Goal: Transaction & Acquisition: Obtain resource

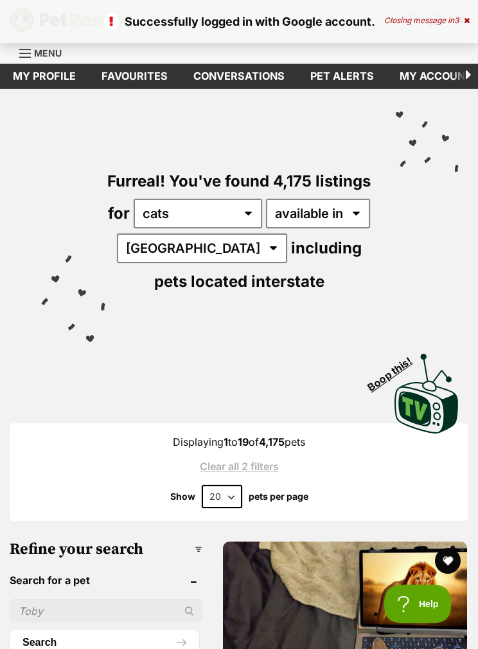
click at [431, 16] on div "Closing message in 3" at bounding box center [426, 20] width 85 height 9
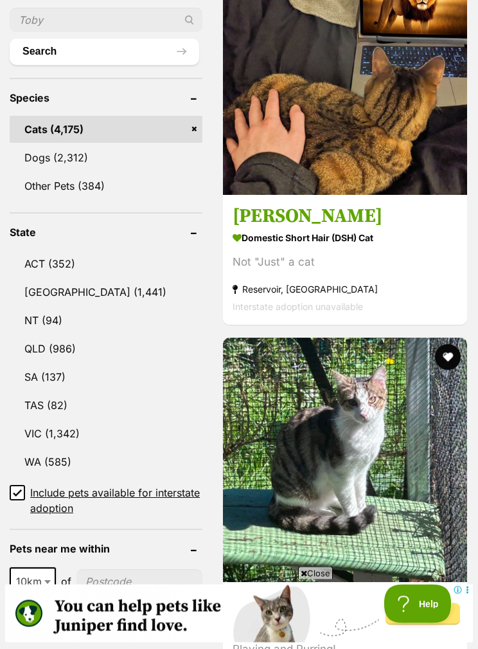
scroll to position [593, 0]
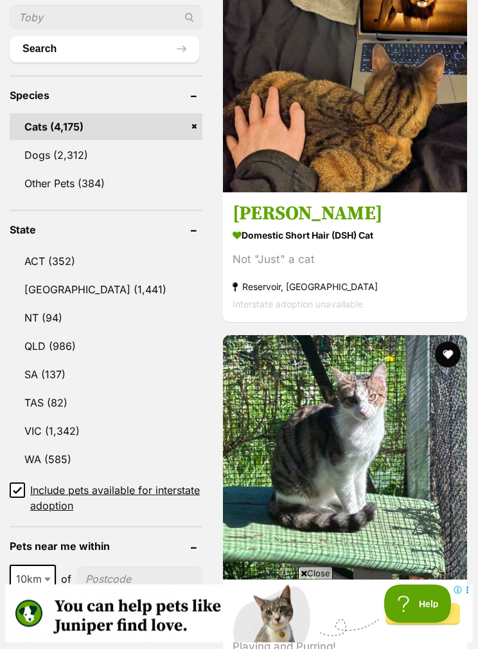
click at [70, 432] on link "VIC (1,342)" at bounding box center [106, 431] width 193 height 27
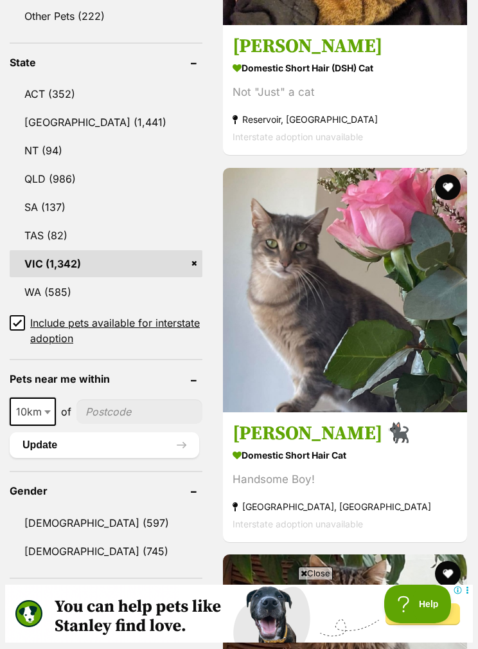
click at [121, 408] on input"] "postcode" at bounding box center [139, 411] width 126 height 24
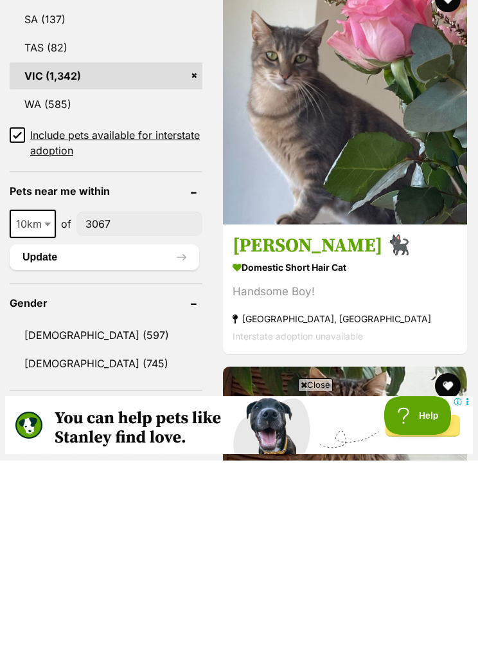
type input"] "3067"
click at [138, 433] on button "Update" at bounding box center [105, 446] width 190 height 26
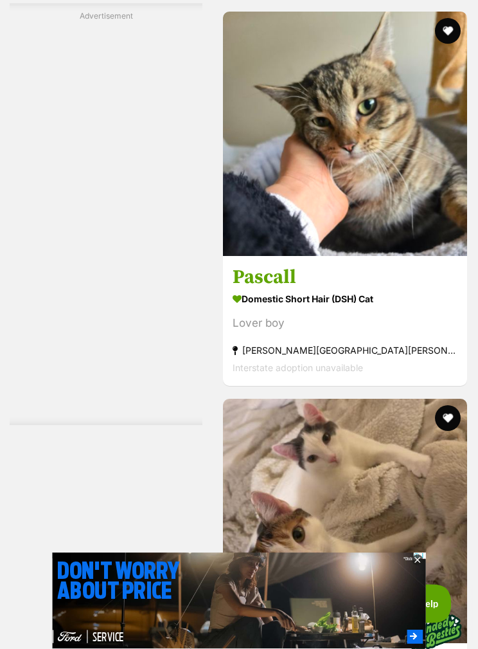
scroll to position [2983, 0]
click at [420, 597] on img at bounding box center [345, 521] width 244 height 244
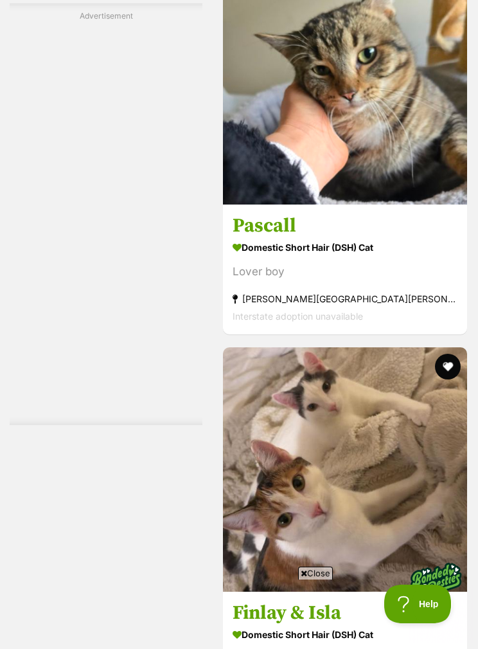
click at [247, 238] on h3 "Pascall" at bounding box center [345, 226] width 225 height 24
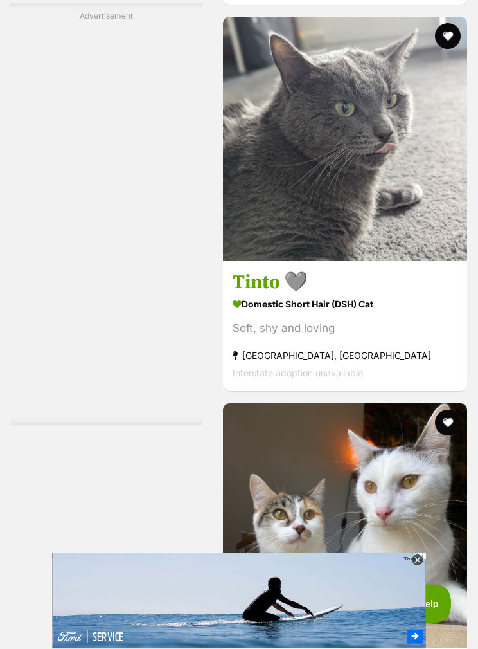
scroll to position [3752, 0]
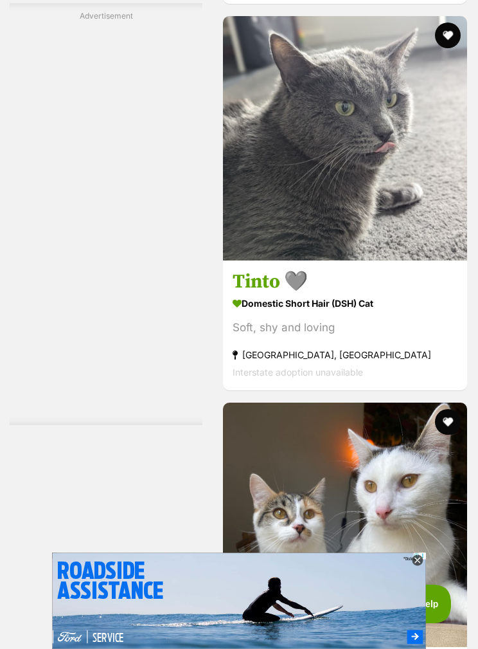
click at [418, 566] on icon at bounding box center [417, 560] width 11 height 11
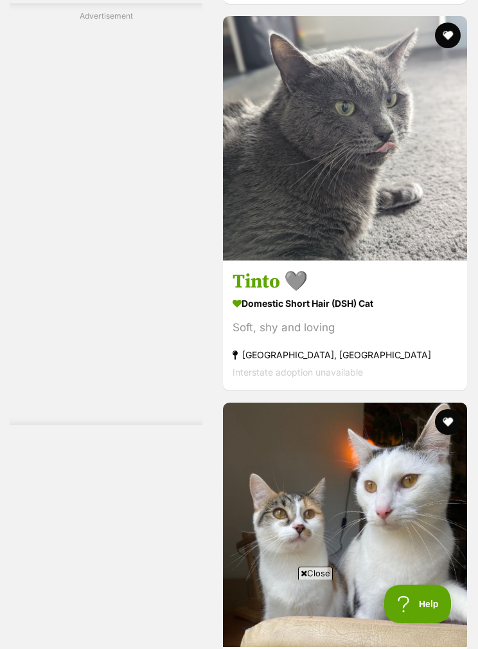
click at [449, 48] on button "favourite" at bounding box center [448, 35] width 26 height 26
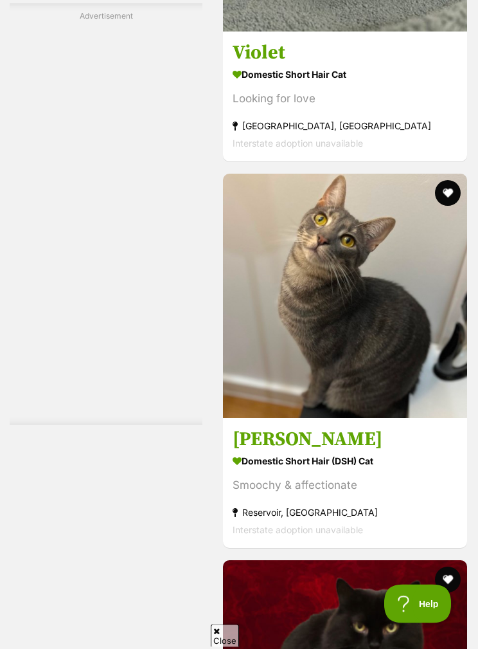
scroll to position [7426, 0]
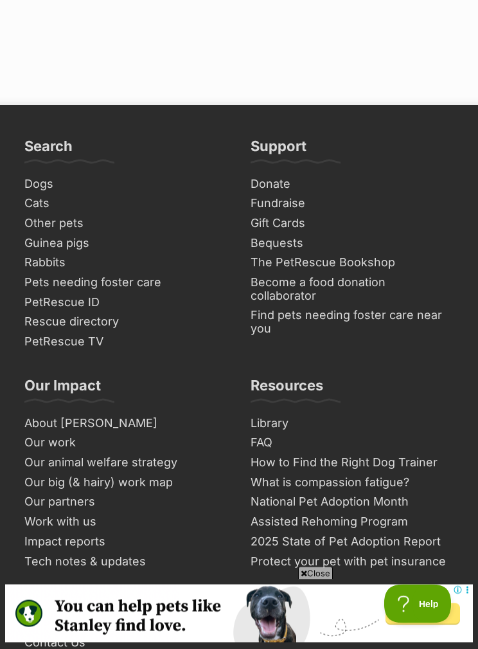
scroll to position [8560, 0]
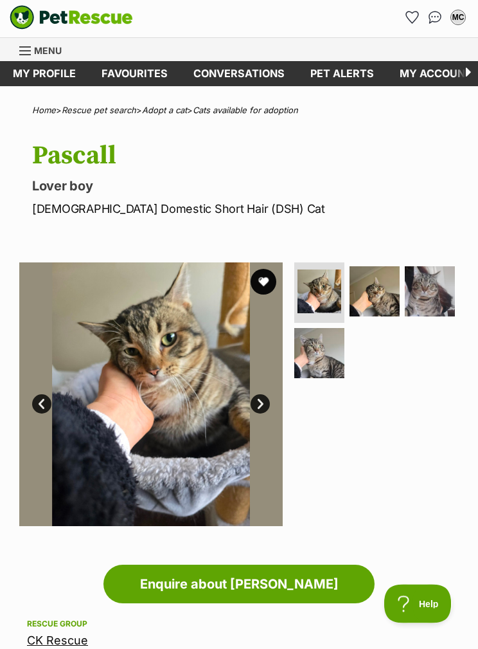
scroll to position [3, 0]
click at [381, 284] on img at bounding box center [375, 291] width 50 height 50
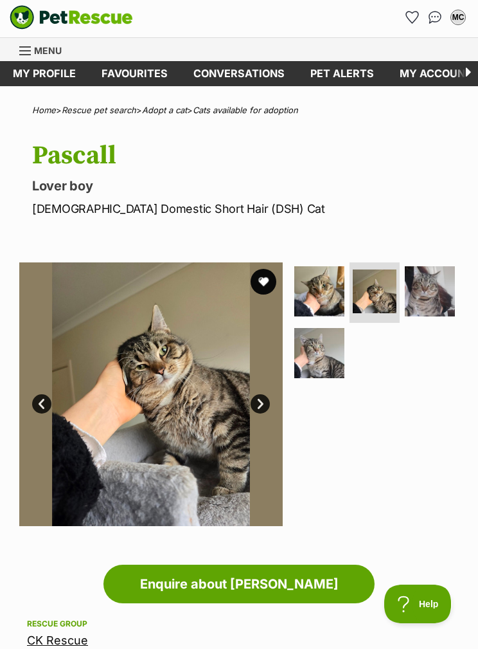
click at [449, 277] on img at bounding box center [430, 291] width 50 height 50
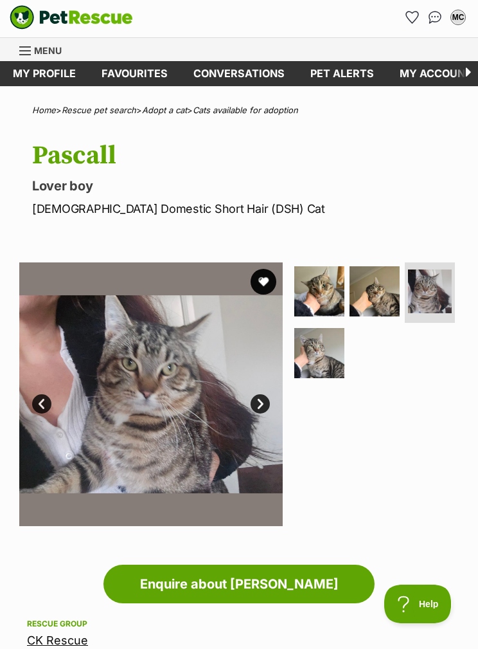
click at [339, 345] on img at bounding box center [319, 353] width 50 height 50
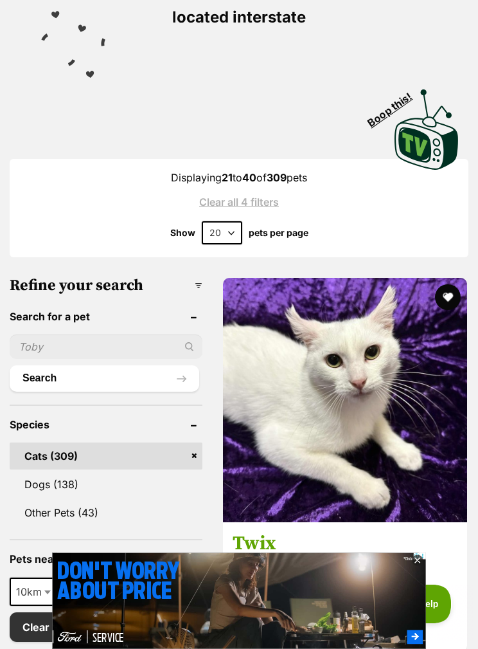
click at [451, 289] on button "favourite" at bounding box center [448, 297] width 26 height 26
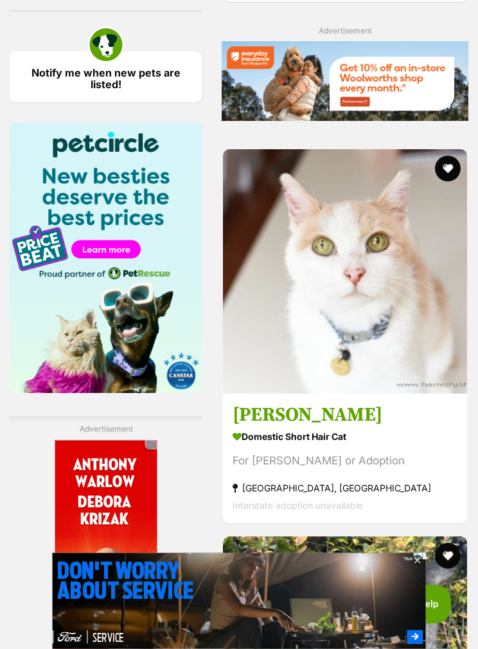
scroll to position [1692, 0]
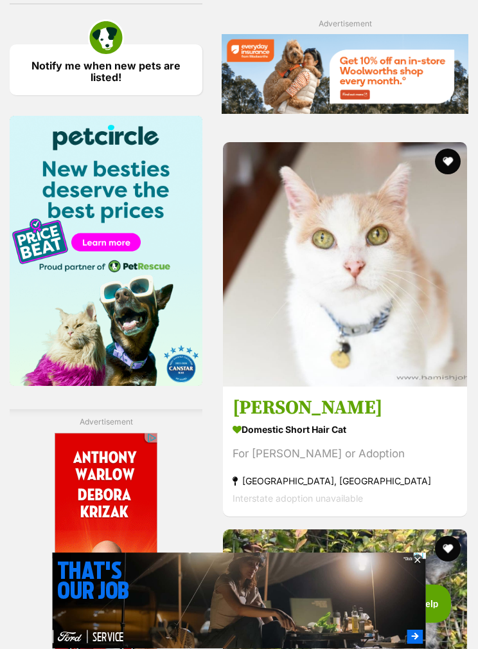
click at [448, 175] on button "favourite" at bounding box center [448, 162] width 26 height 26
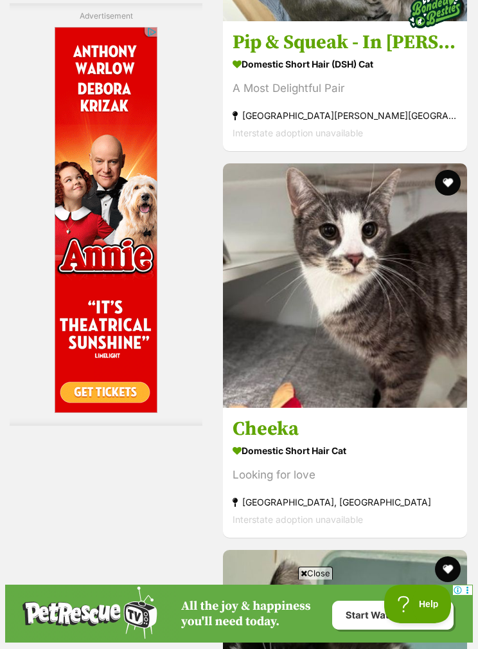
scroll to position [0, 0]
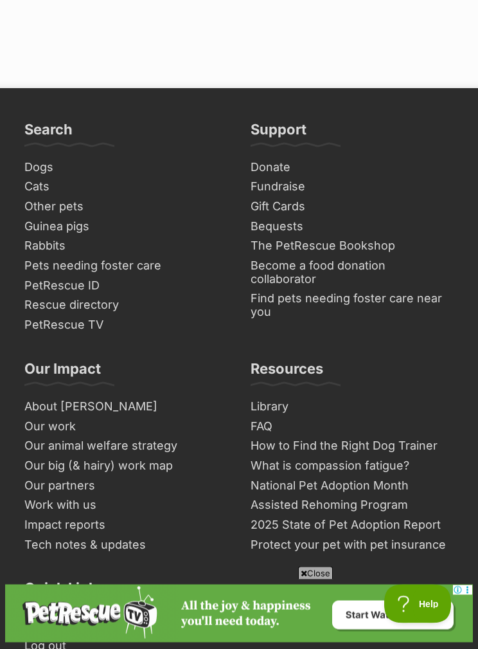
scroll to position [8611, 0]
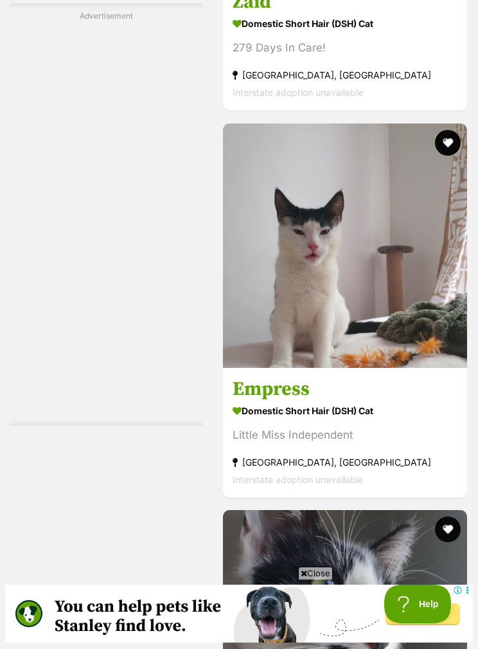
scroll to position [6898, 0]
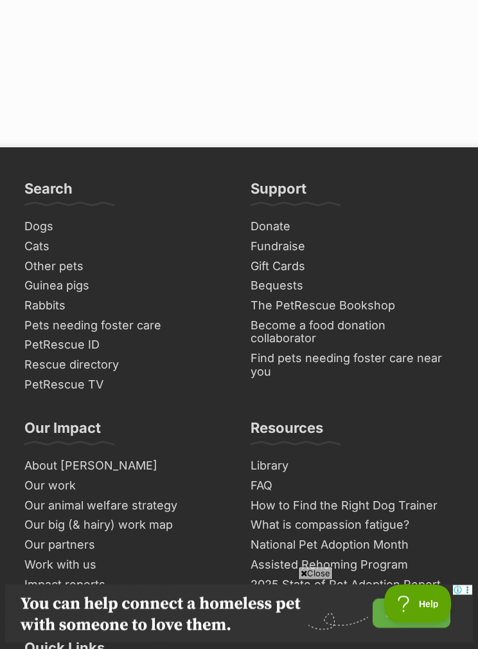
scroll to position [8713, 0]
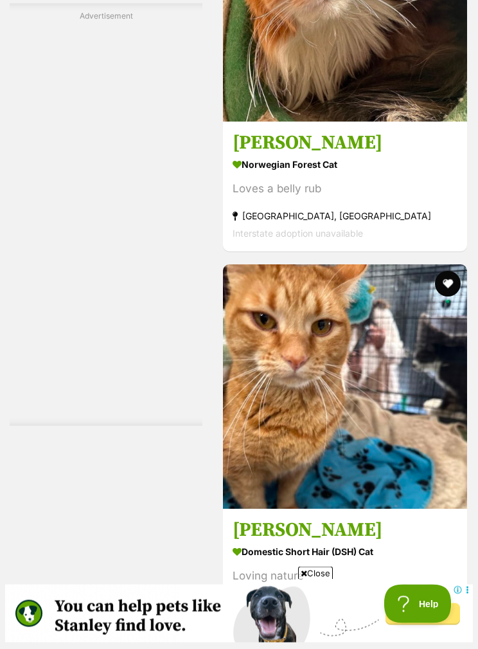
scroll to position [5051, 0]
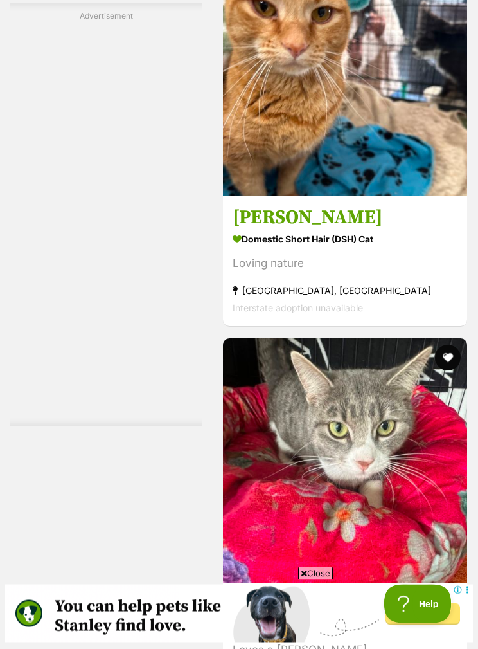
scroll to position [5359, 0]
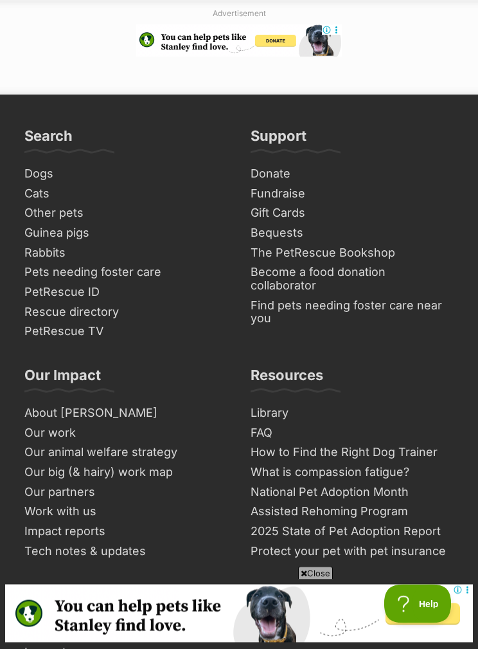
scroll to position [8482, 0]
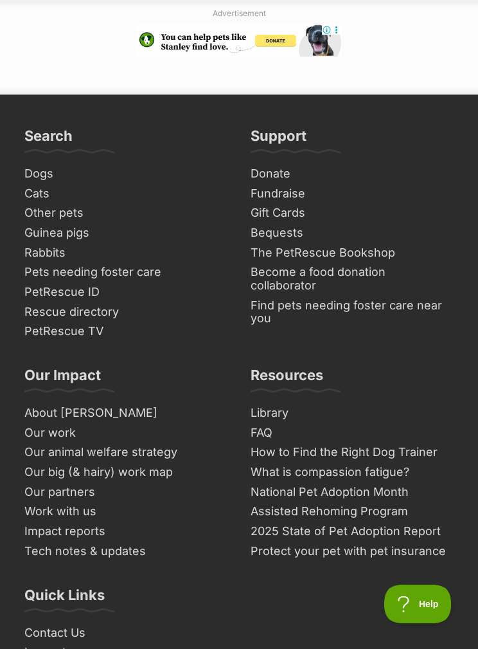
scroll to position [8533, 0]
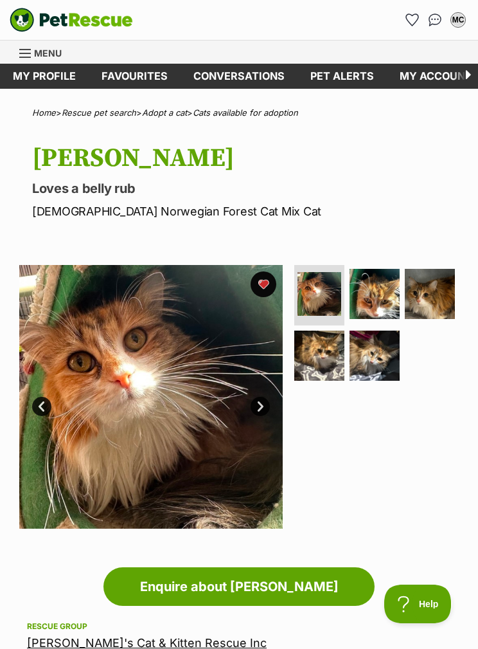
click at [376, 284] on img at bounding box center [375, 294] width 50 height 50
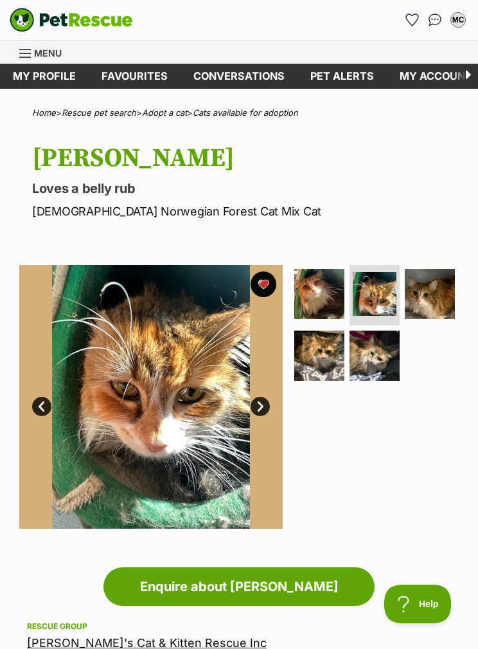
click at [426, 278] on img at bounding box center [430, 294] width 50 height 50
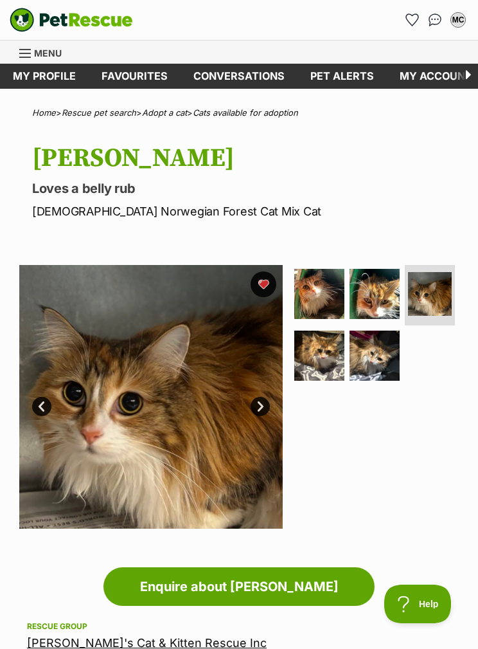
click at [327, 350] on img at bounding box center [319, 355] width 50 height 50
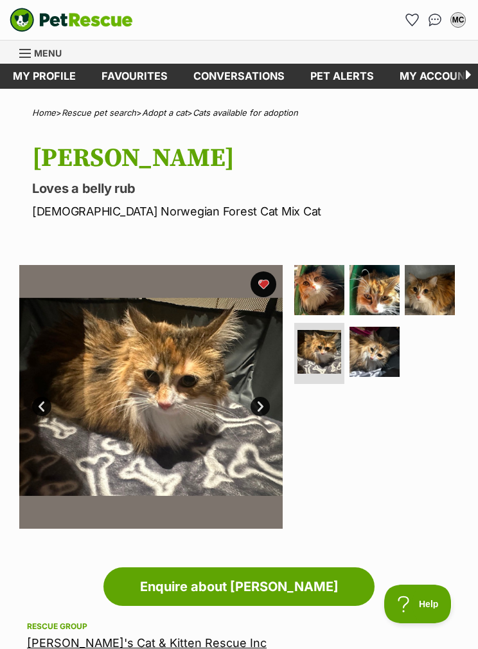
click at [371, 352] on img at bounding box center [375, 352] width 50 height 50
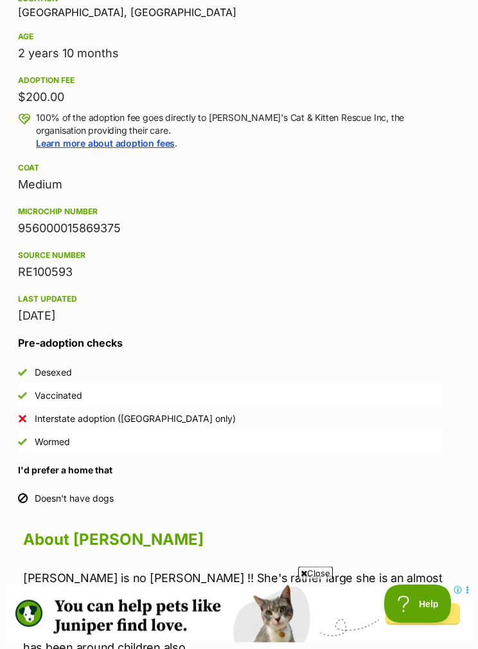
scroll to position [706, 9]
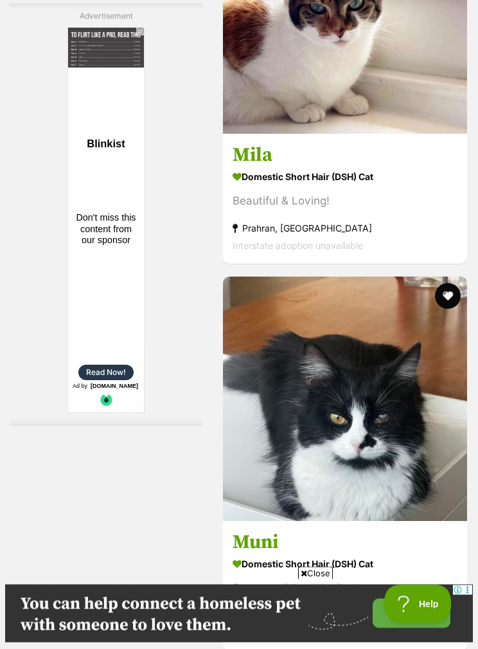
scroll to position [6972, 0]
